Goal: Task Accomplishment & Management: Use online tool/utility

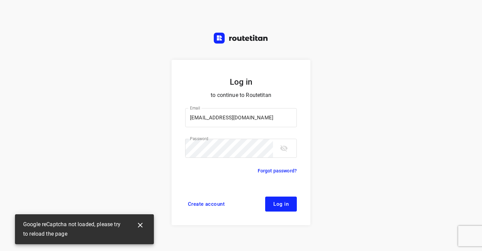
click at [280, 204] on span "Log in" at bounding box center [280, 204] width 15 height 5
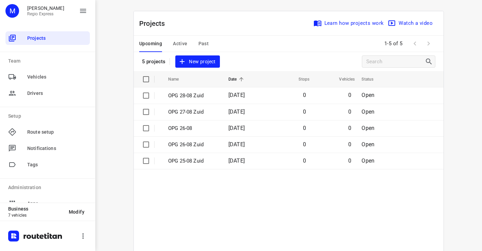
click at [177, 48] on button "Active" at bounding box center [180, 44] width 14 height 16
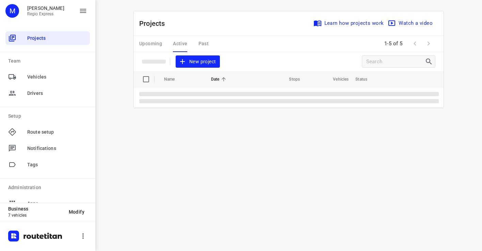
click at [204, 43] on div "Upcoming Active Past" at bounding box center [179, 44] width 80 height 16
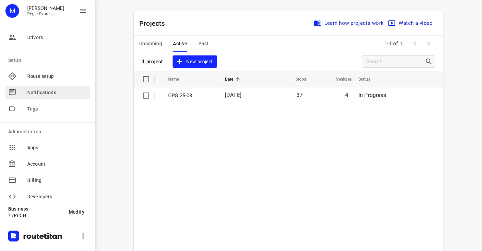
scroll to position [63, 0]
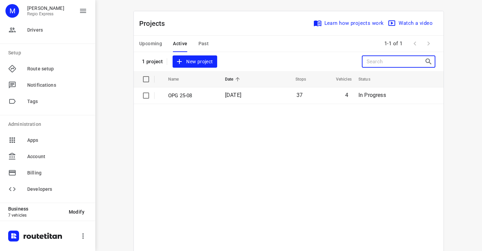
click at [380, 63] on input "Search projects" at bounding box center [396, 62] width 58 height 11
paste input "Search projects"
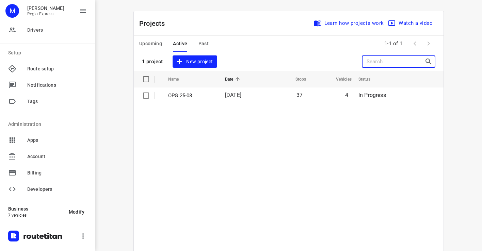
paste input "Search projects"
click at [157, 44] on span "Upcoming" at bounding box center [150, 43] width 23 height 9
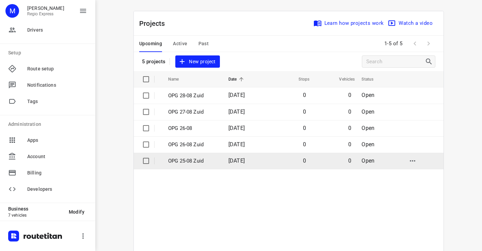
click at [187, 160] on p "OPG 25-08 Zuid" at bounding box center [193, 161] width 50 height 8
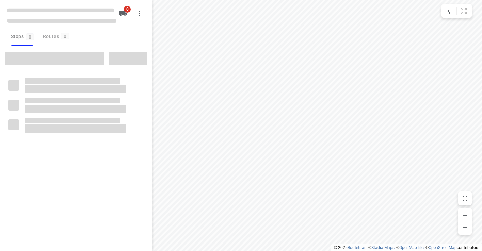
type input "distance"
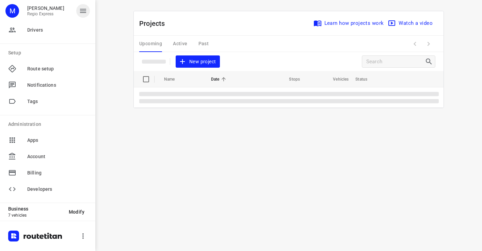
click at [81, 11] on icon "button" at bounding box center [83, 11] width 8 height 8
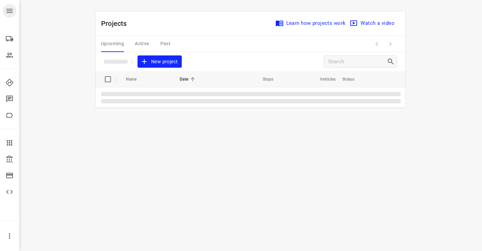
scroll to position [27, 0]
click at [6, 14] on icon "button" at bounding box center [9, 11] width 8 height 8
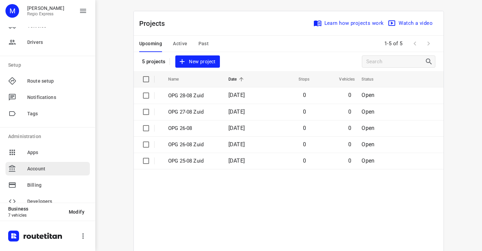
scroll to position [63, 0]
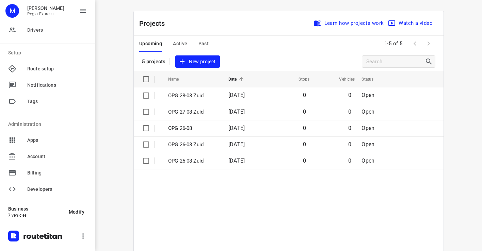
click at [203, 44] on span "Past" at bounding box center [204, 43] width 11 height 9
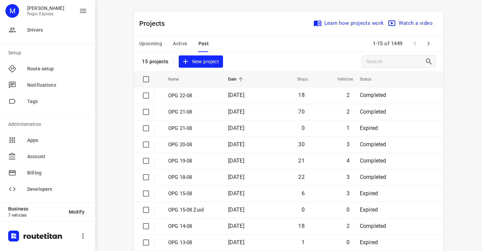
click at [180, 44] on span "Active" at bounding box center [180, 43] width 14 height 9
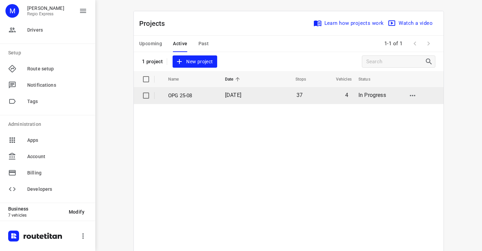
click at [202, 96] on p "OPG 25-08" at bounding box center [191, 96] width 47 height 8
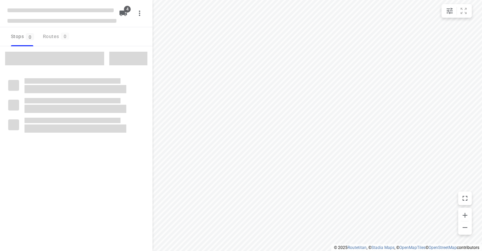
type input "distance"
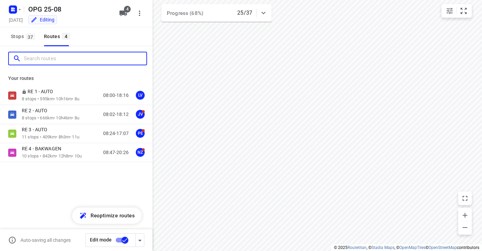
click at [67, 61] on input "Search routes" at bounding box center [85, 58] width 123 height 11
paste input "247731NL"
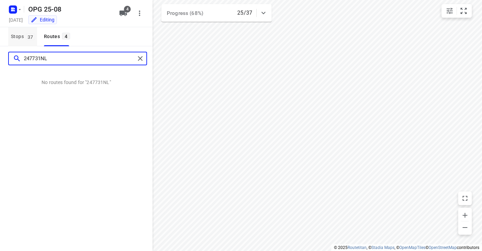
type input "247731NL"
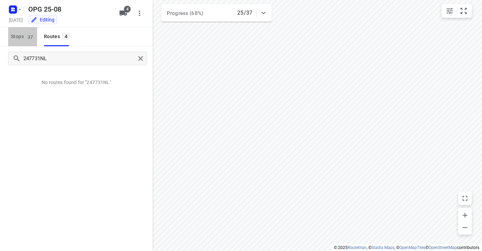
click at [27, 40] on span "37" at bounding box center [30, 36] width 9 height 7
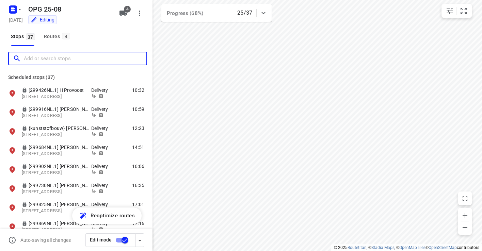
click at [70, 60] on input "Add or search stops" at bounding box center [85, 58] width 123 height 11
paste input "247731NL"
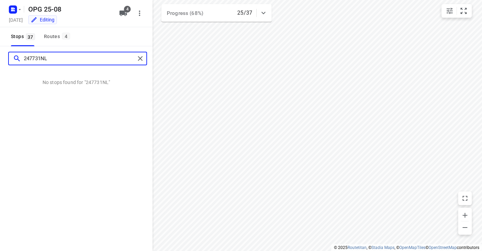
type input "247731NL"
